Goal: Task Accomplishment & Management: Manage account settings

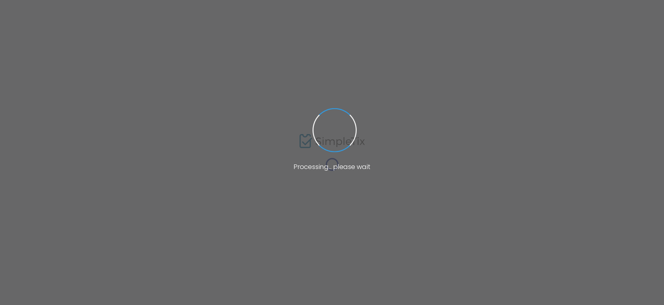
type input "GENERAL ADMISSION Entry ~ 2024"
type textarea "A General Admission Entry reservation grants access to the pools 10am until 5pm…"
type input "Buy Tickets"
type input "[PERSON_NAME] [GEOGRAPHIC_DATA]"
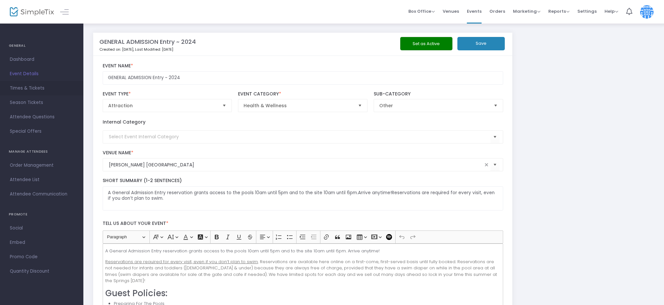
click at [29, 87] on span "Times & Tickets" at bounding box center [42, 88] width 64 height 9
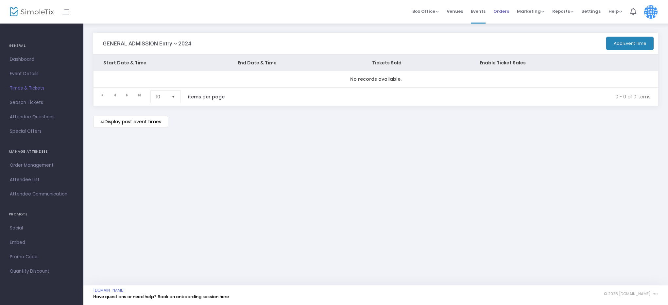
click at [503, 12] on span "Orders" at bounding box center [502, 11] width 16 height 17
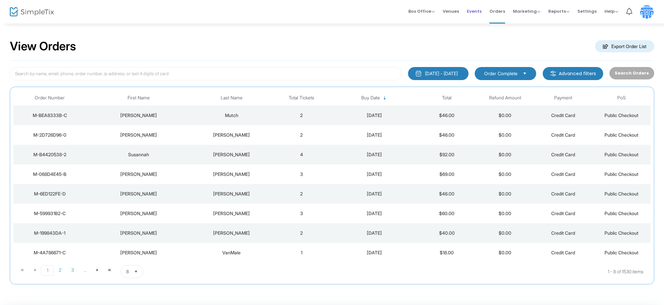
click at [476, 11] on span "Events" at bounding box center [474, 11] width 15 height 17
